Goal: Information Seeking & Learning: Learn about a topic

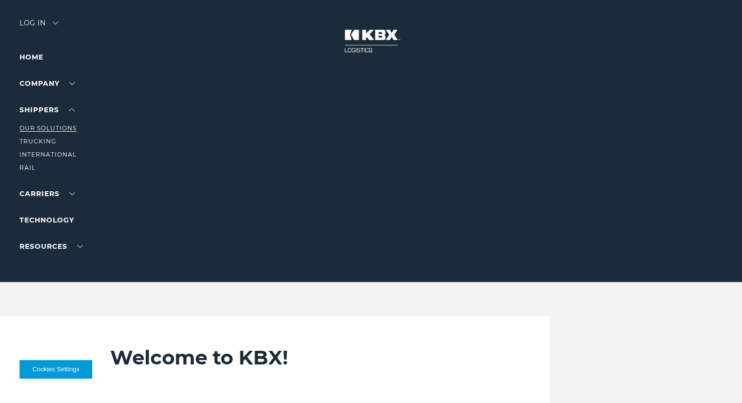
click at [46, 128] on link "Our Solutions" at bounding box center [48, 127] width 57 height 7
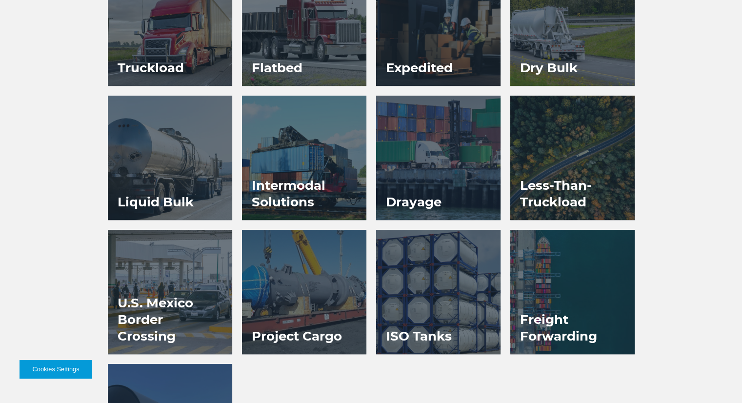
scroll to position [597, 0]
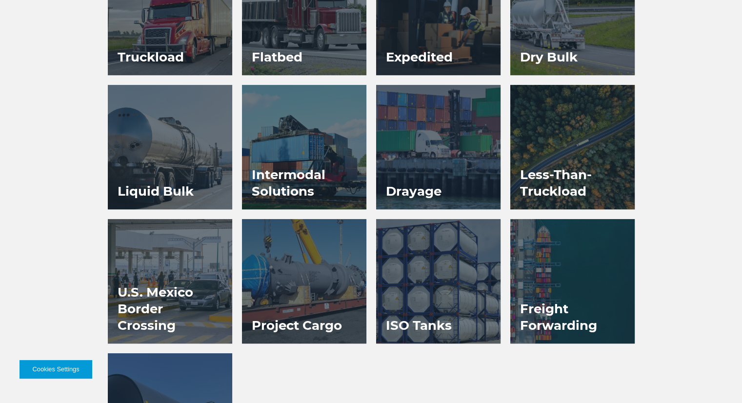
drag, startPoint x: 722, startPoint y: 278, endPoint x: 749, endPoint y: 270, distance: 27.9
click at [742, 270] on html "Cookies Settings Log in LOGISTICS RAIL INTERNATIONAL LOADSHOP Home Company Abou…" at bounding box center [371, 50] width 742 height 1294
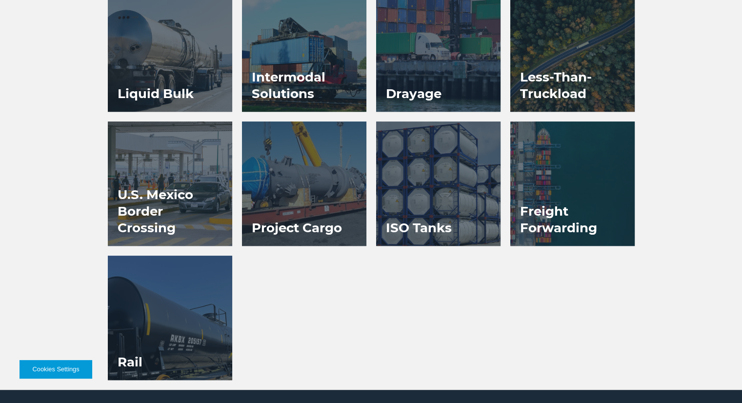
scroll to position [707, 0]
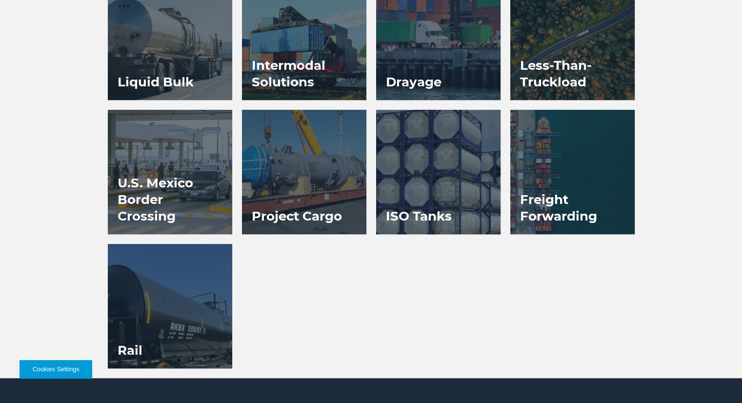
click at [451, 204] on h3 "ISO Tanks" at bounding box center [418, 216] width 85 height 36
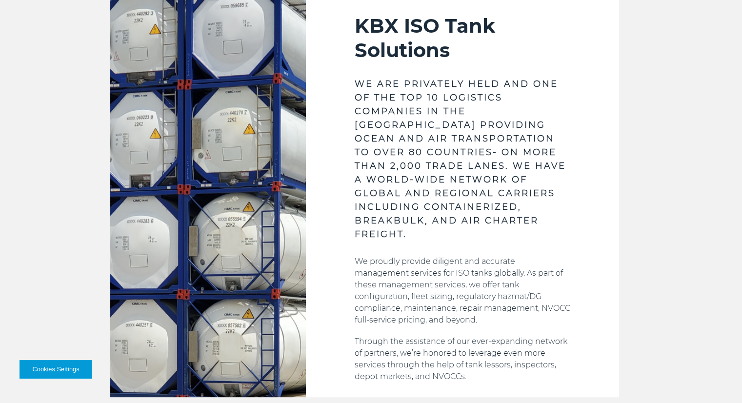
scroll to position [586, 0]
